Goal: Information Seeking & Learning: Find specific page/section

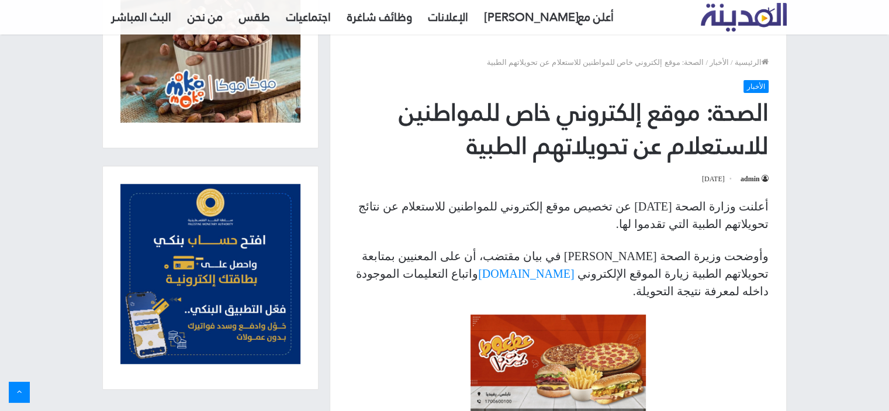
scroll to position [351, 0]
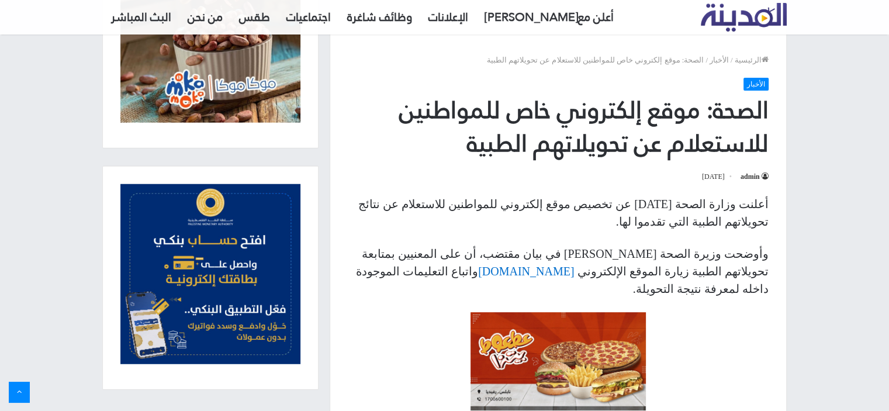
click at [574, 271] on link "[DOMAIN_NAME]" at bounding box center [526, 271] width 96 height 13
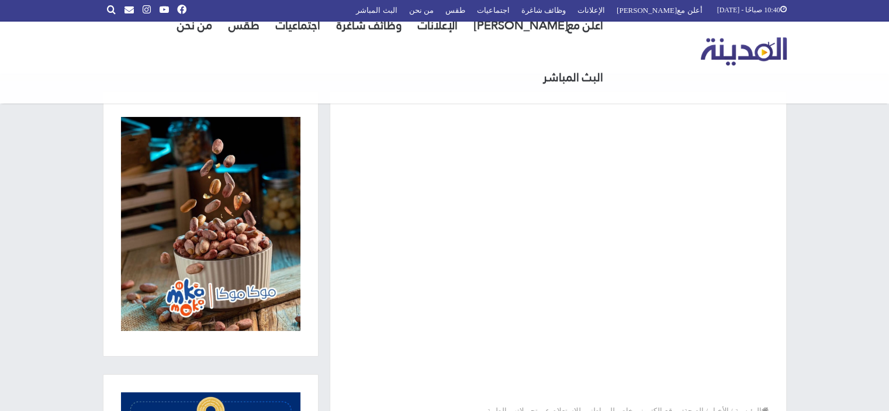
scroll to position [58, 0]
